Goal: Information Seeking & Learning: Check status

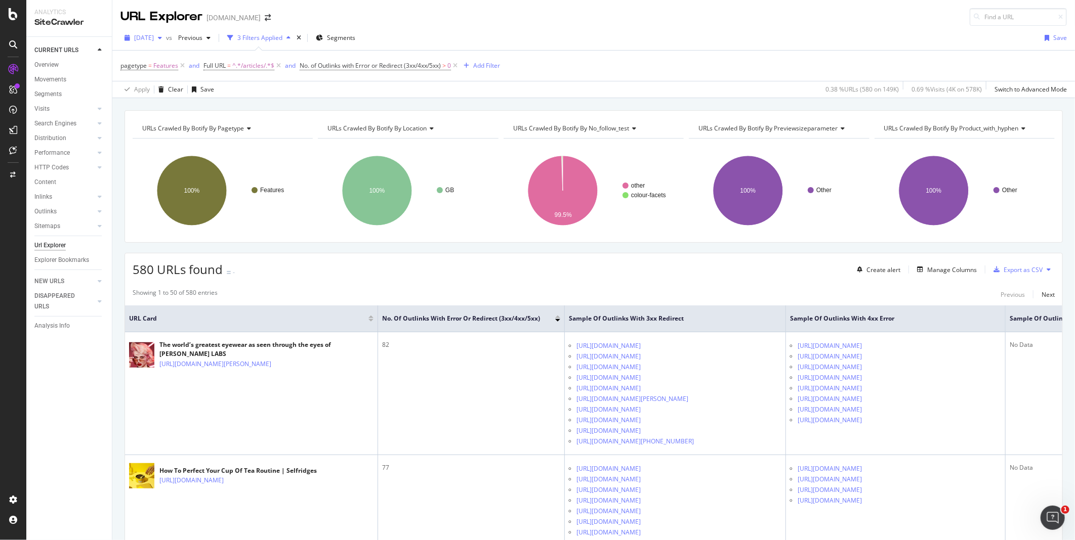
click at [162, 39] on icon "button" at bounding box center [160, 38] width 4 height 6
click at [172, 74] on div "[DATE]" at bounding box center [162, 74] width 54 height 9
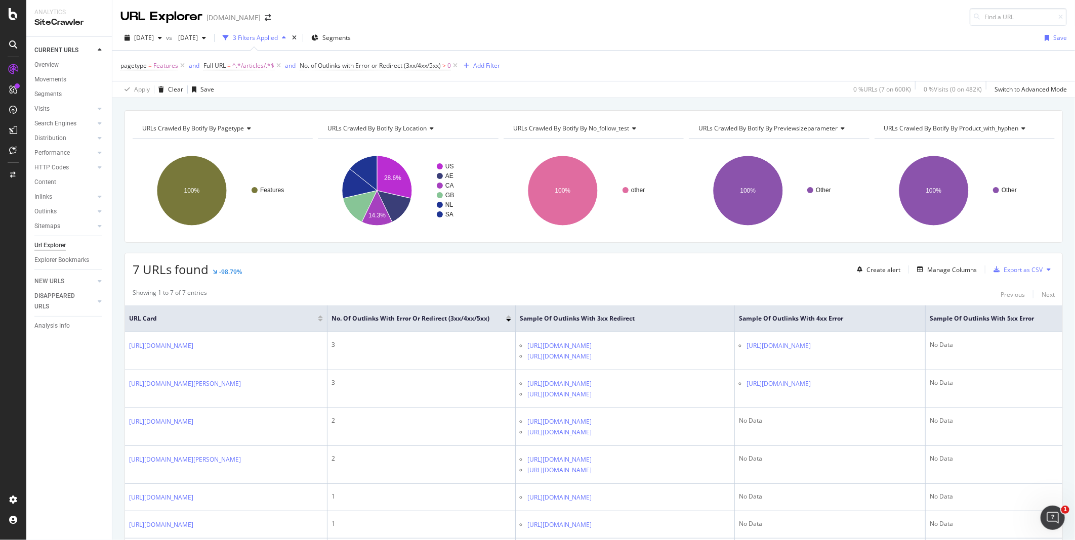
click at [486, 274] on div "7 URLs found -98.79% Create alert Manage Columns Export as CSV" at bounding box center [593, 265] width 937 height 25
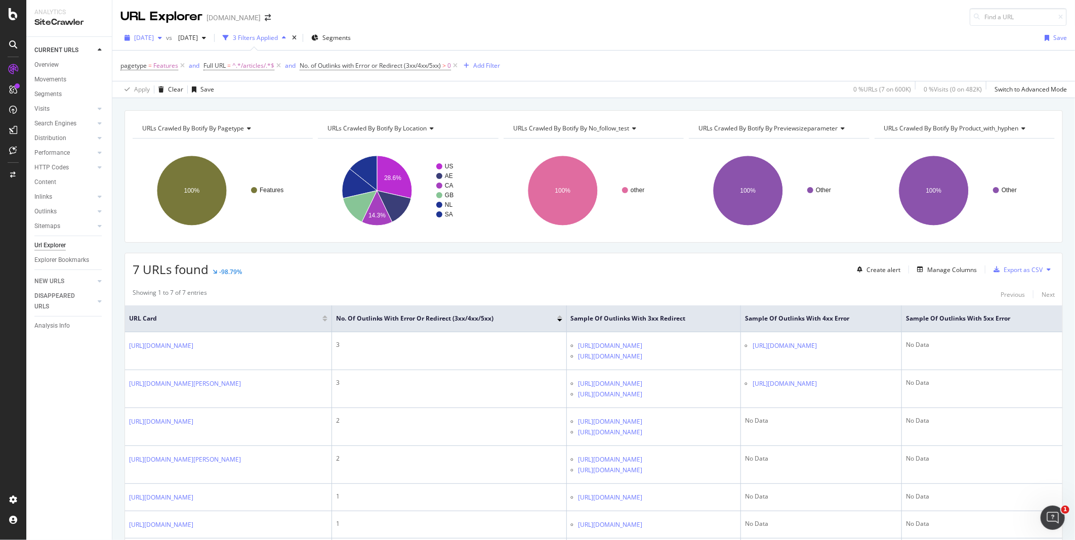
click at [162, 37] on icon "button" at bounding box center [160, 38] width 4 height 6
click at [175, 89] on div "[DATE]" at bounding box center [162, 93] width 54 height 9
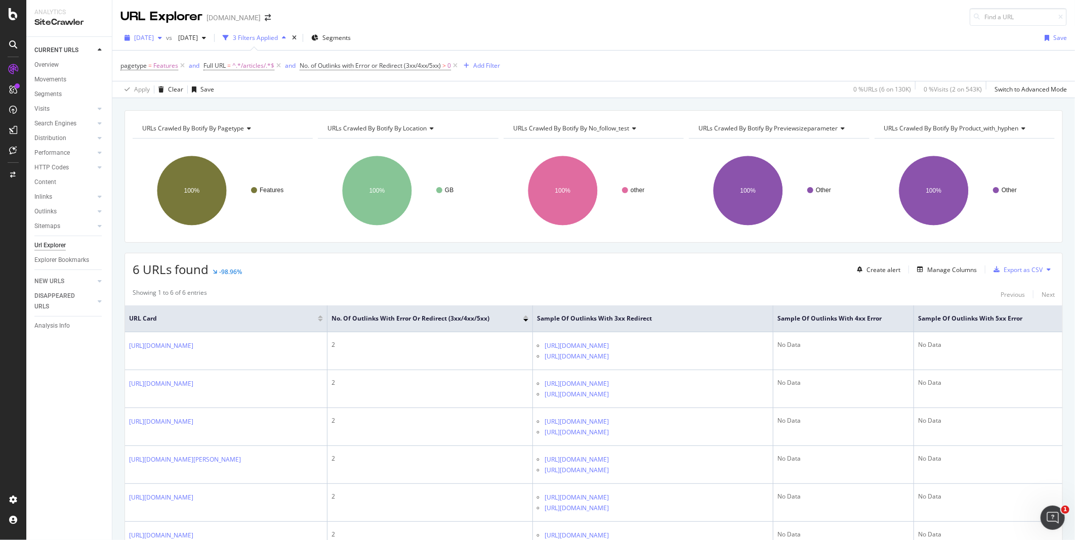
click at [162, 37] on icon "button" at bounding box center [160, 38] width 4 height 6
click at [621, 48] on div "2025 Aug. 25th vs 2025 Jul. 28th 3 Filters Applied Segments Save" at bounding box center [593, 40] width 962 height 20
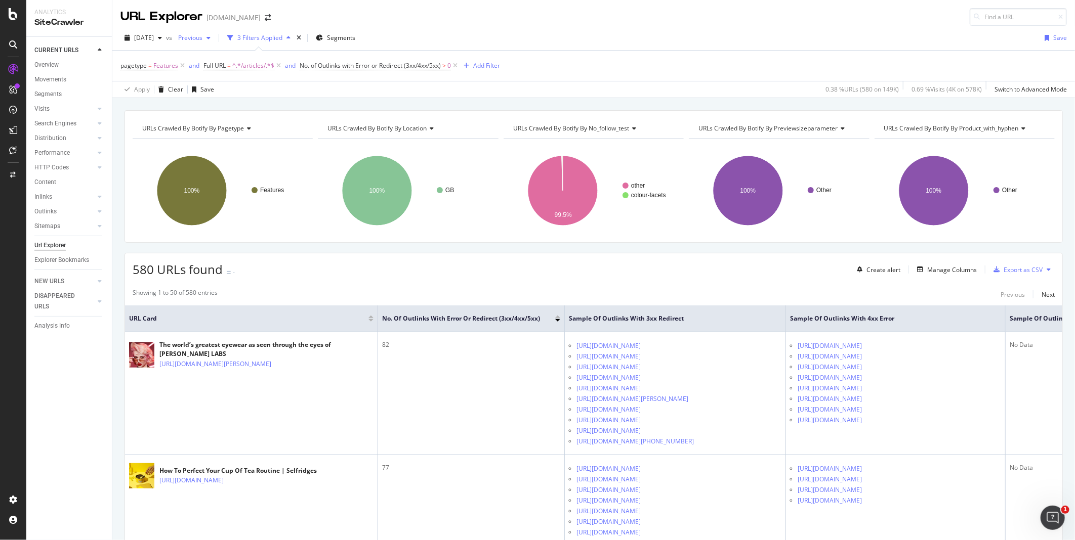
click at [210, 39] on icon "button" at bounding box center [208, 38] width 4 height 6
click at [493, 27] on div "[DATE] vs Previous 3 Filters Applied Segments Save pagetype = Features and Full…" at bounding box center [593, 62] width 962 height 72
